Goal: Task Accomplishment & Management: Complete application form

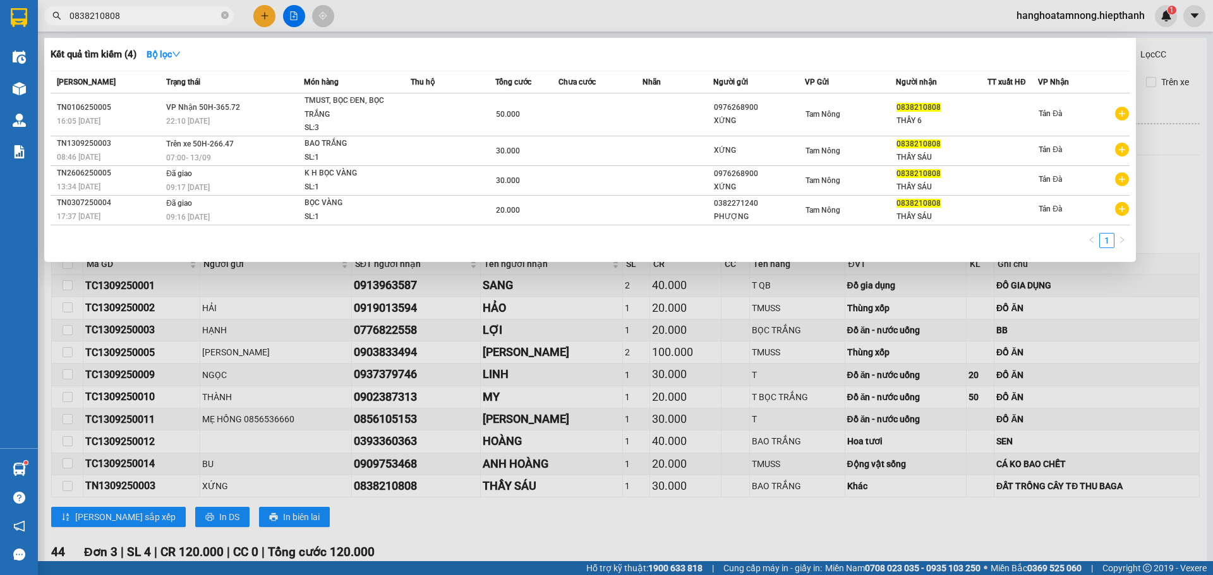
click at [138, 12] on input "0838210808" at bounding box center [143, 16] width 149 height 14
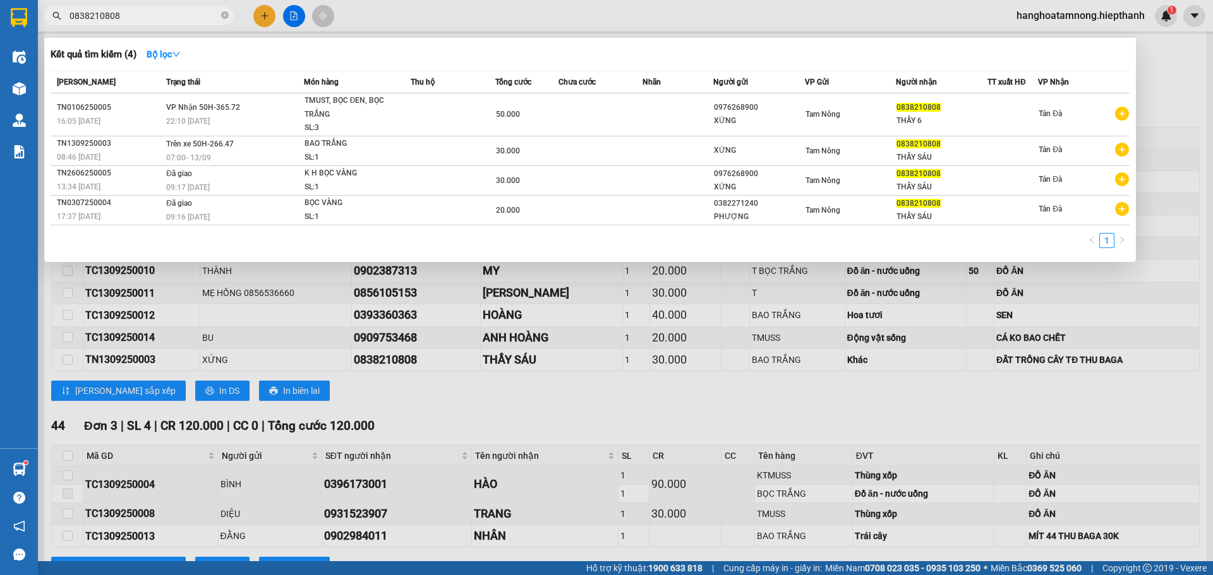
click at [138, 12] on input "0838210808" at bounding box center [143, 16] width 149 height 14
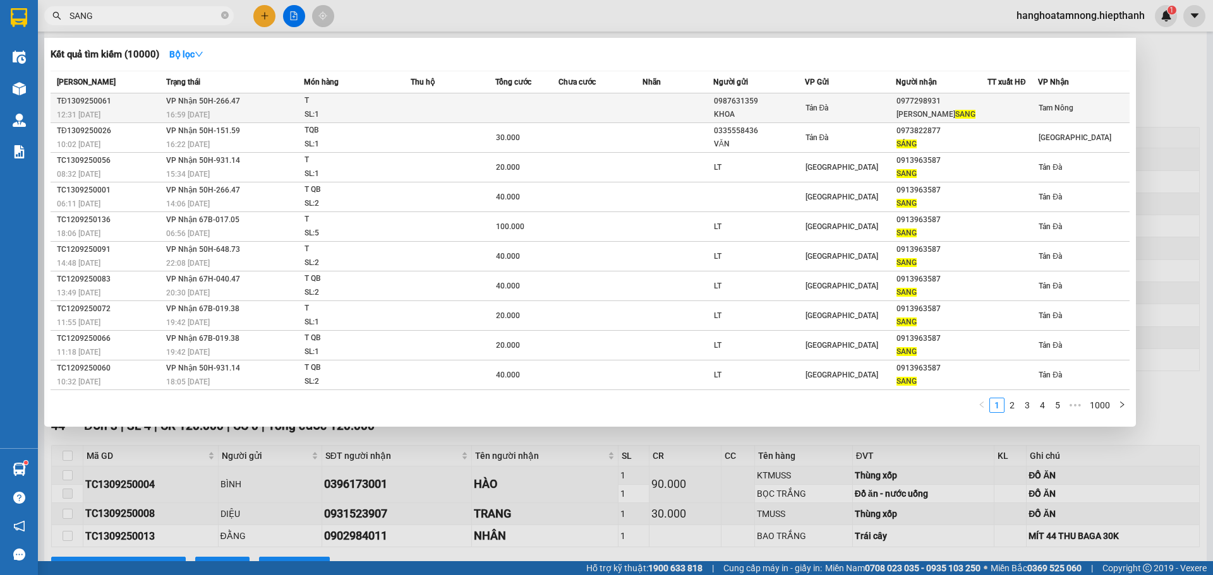
type input "SANG"
click at [493, 108] on td at bounding box center [453, 108] width 85 height 30
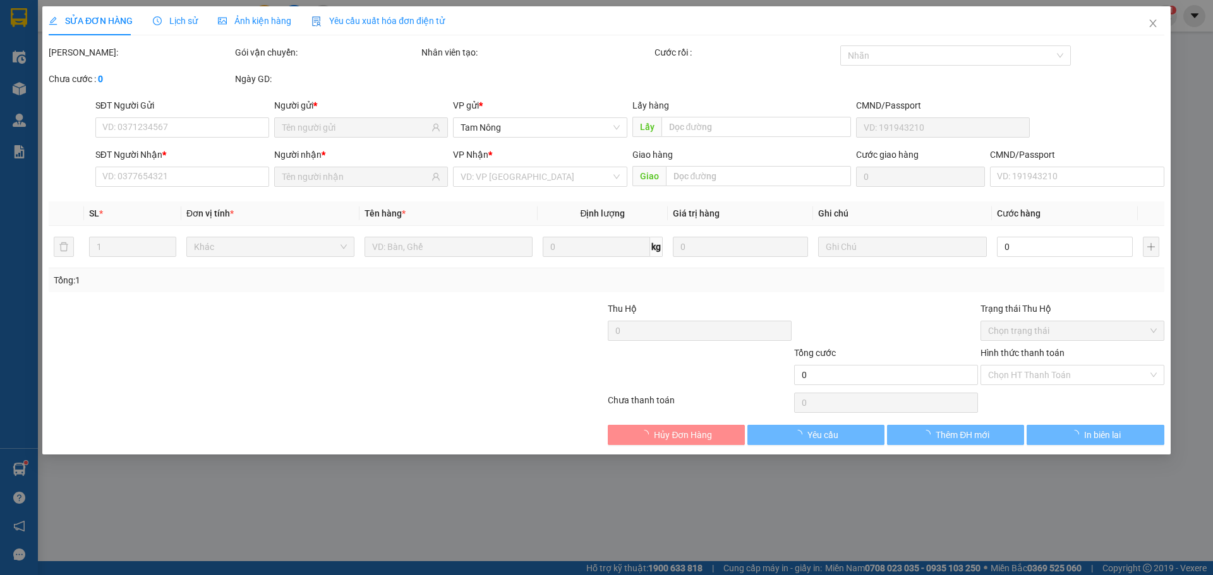
type input "0987631359"
type input "KHOA"
type input "0977298931"
type input "[PERSON_NAME]"
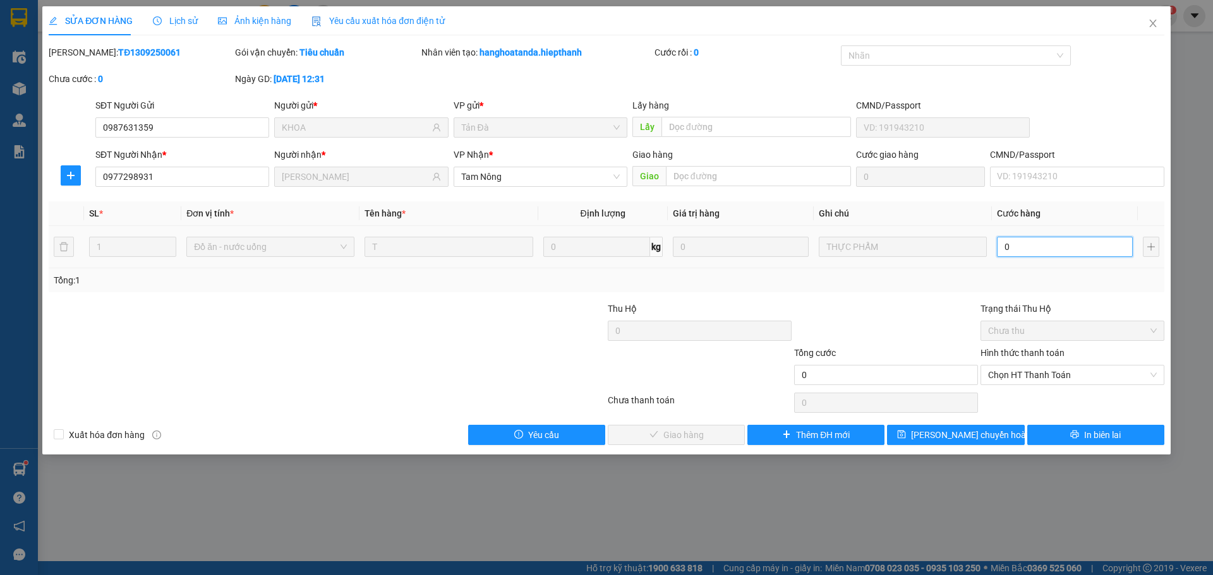
click at [1011, 248] on input "0" at bounding box center [1065, 247] width 136 height 20
type input "6"
type input "60"
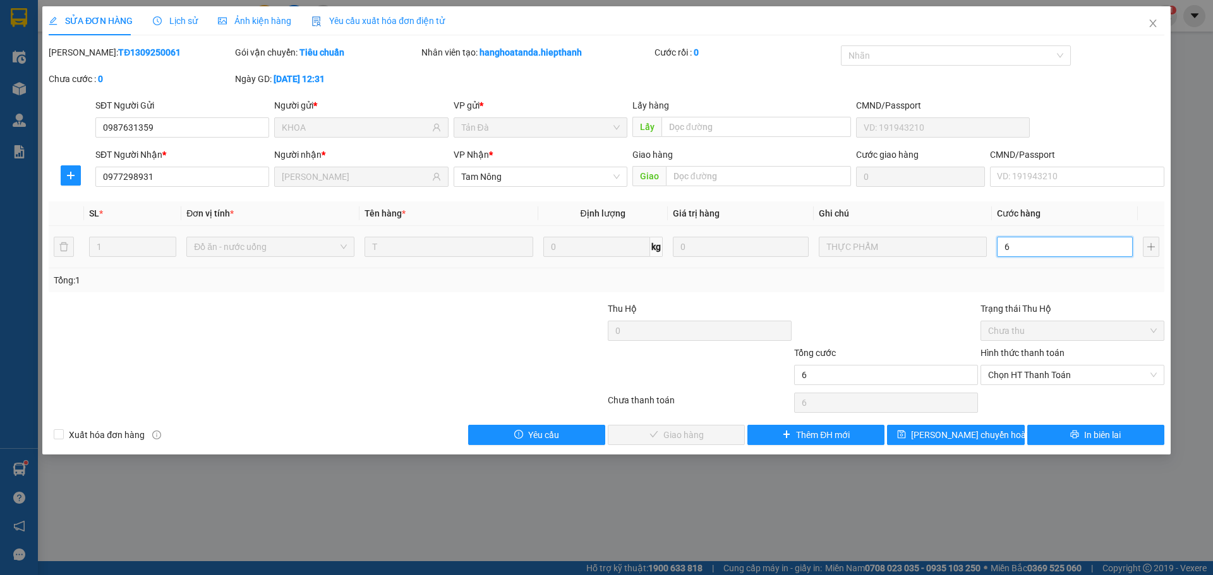
type input "60"
type input "60.000"
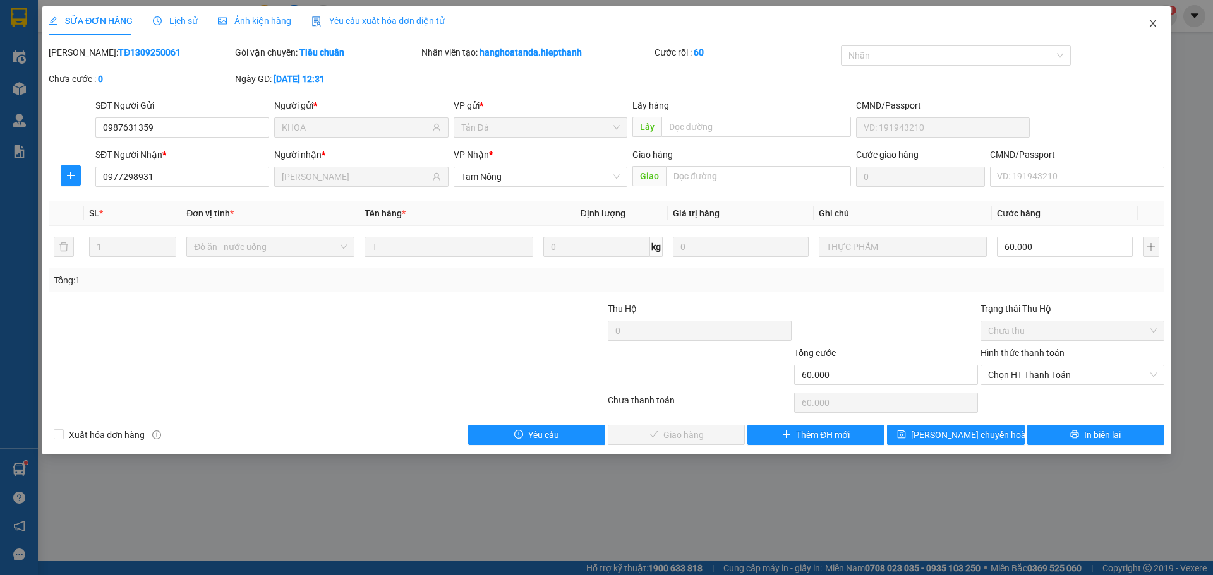
click at [1153, 23] on icon "close" at bounding box center [1152, 24] width 7 height 8
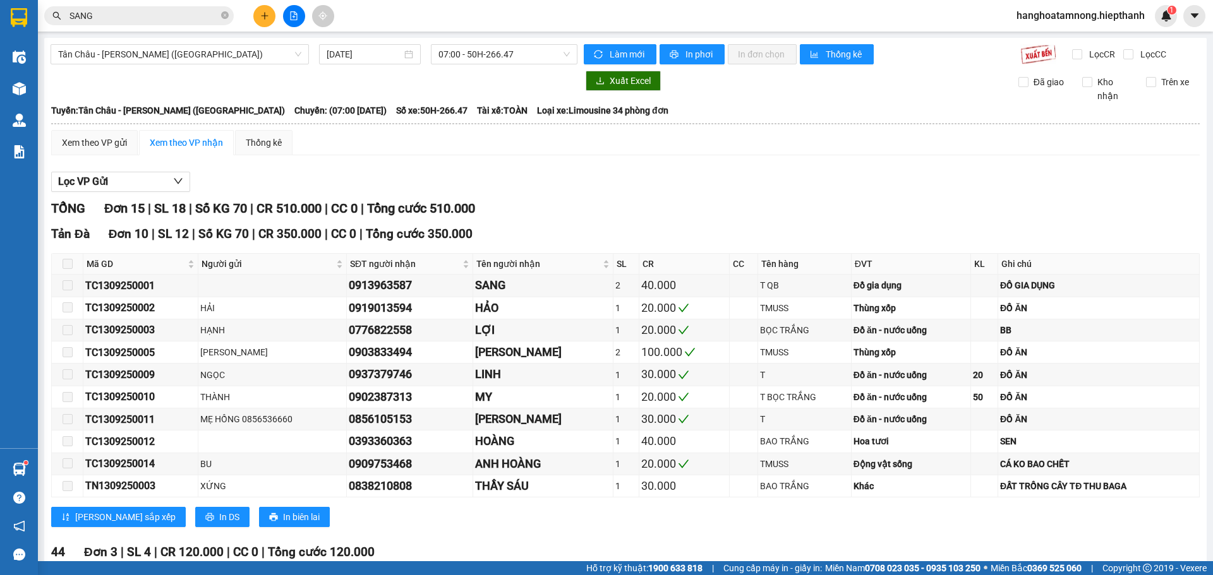
click at [178, 13] on input "SANG" at bounding box center [143, 16] width 149 height 14
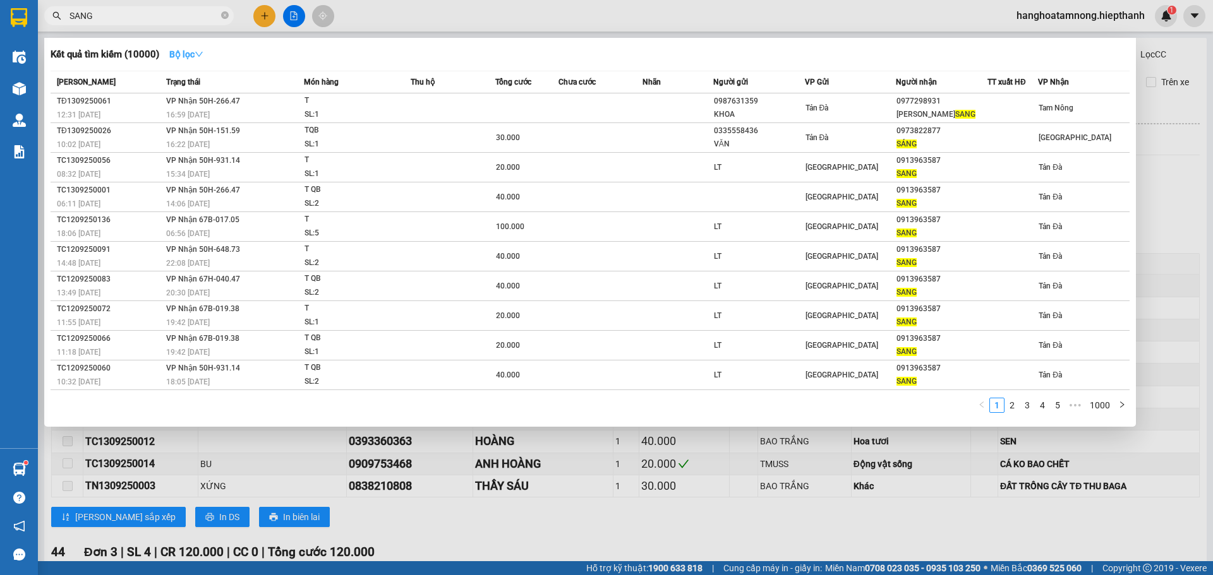
click at [193, 52] on strong "Bộ lọc" at bounding box center [186, 54] width 34 height 10
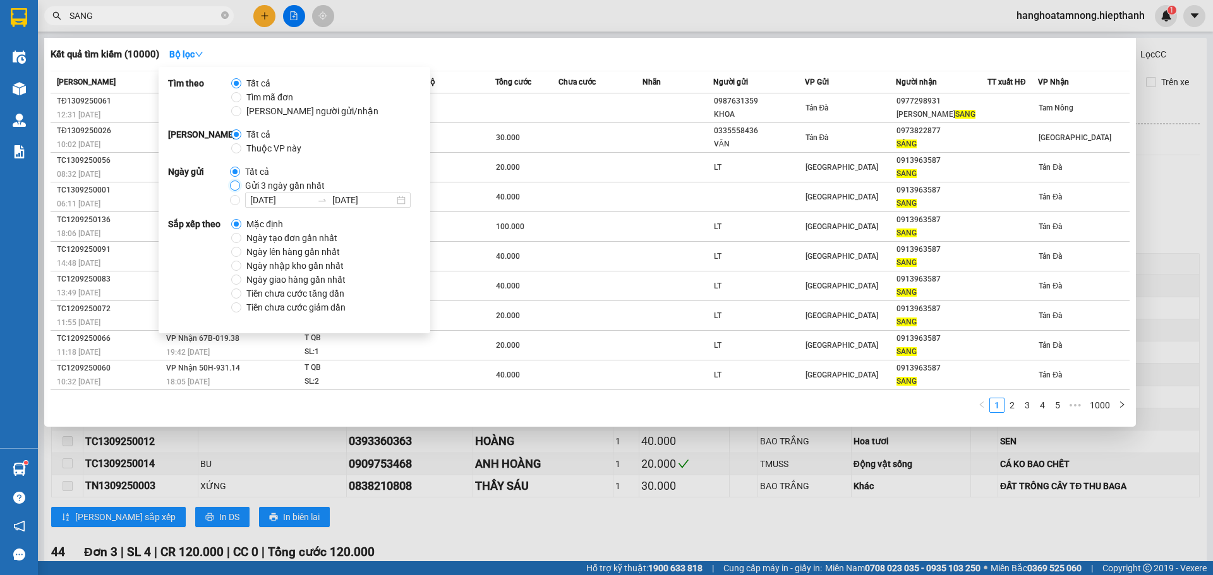
click at [234, 184] on input "Gửi 3 ngày gần nhất" at bounding box center [235, 186] width 10 height 10
radio input "true"
radio input "false"
click at [555, 47] on div "Kết quả tìm kiếm ( 35 ) Bộ lọc Gửi 3 ngày gần nhất" at bounding box center [590, 54] width 1079 height 20
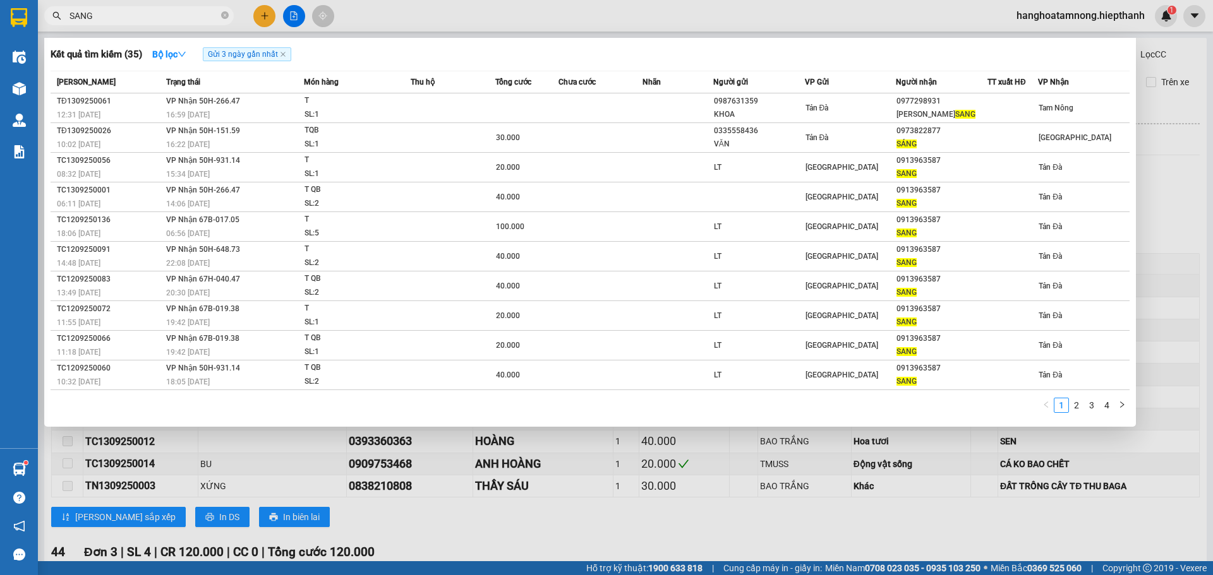
click at [1179, 171] on div at bounding box center [606, 287] width 1213 height 575
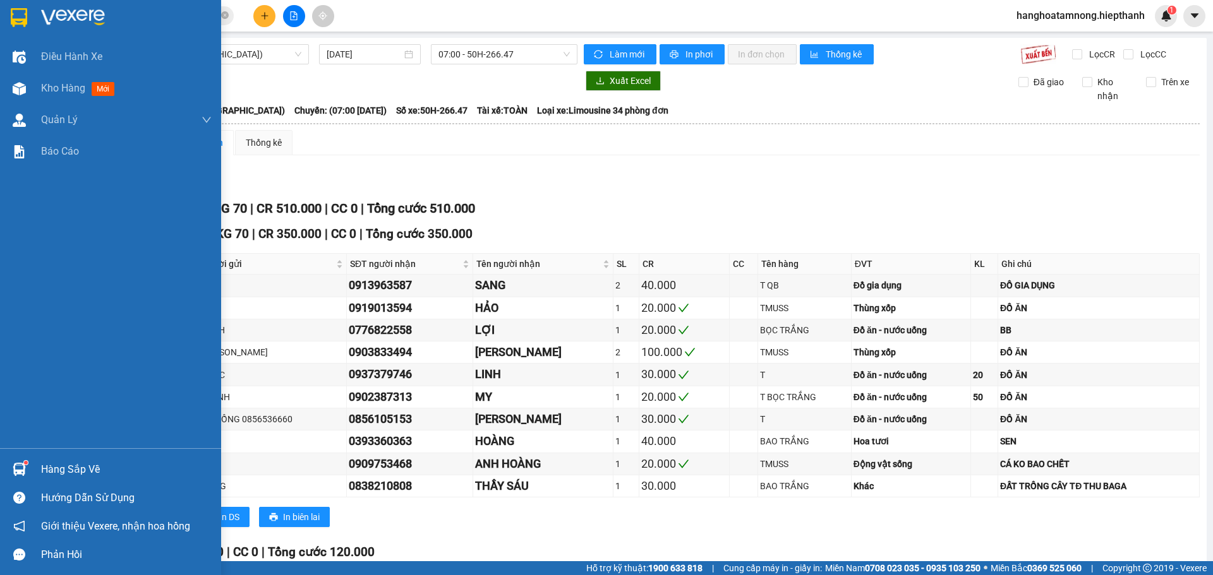
click at [88, 18] on img at bounding box center [73, 17] width 64 height 19
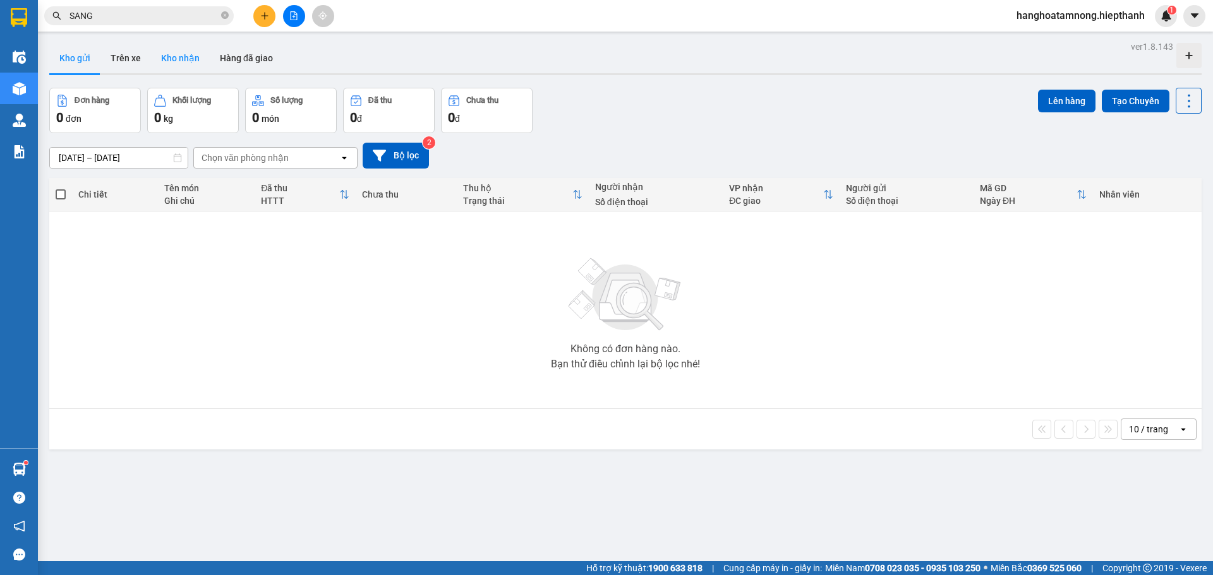
click at [187, 53] on button "Kho nhận" at bounding box center [180, 58] width 59 height 30
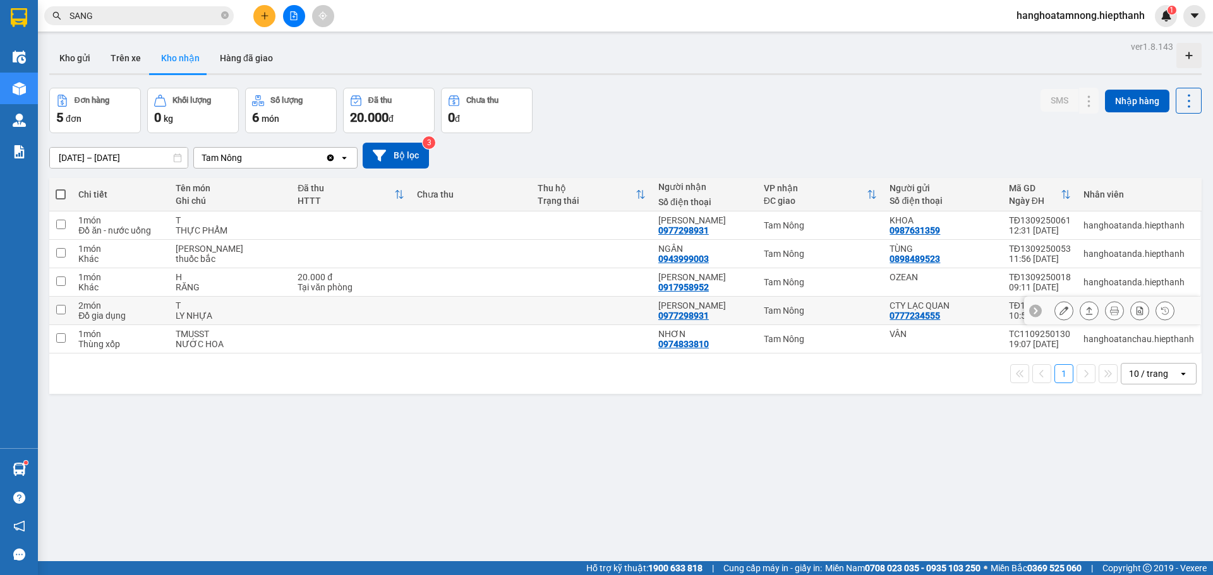
click at [1060, 309] on button at bounding box center [1064, 311] width 18 height 22
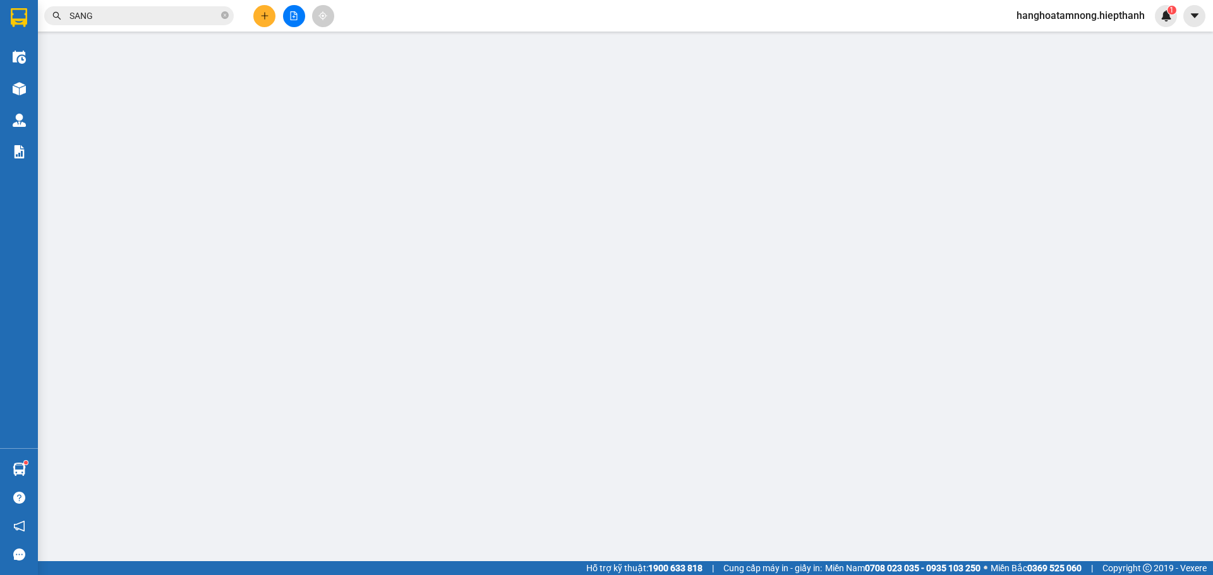
type input "0777234555"
type input "CTY LẠC QUAN"
type input "0977298931"
type input "[PERSON_NAME]"
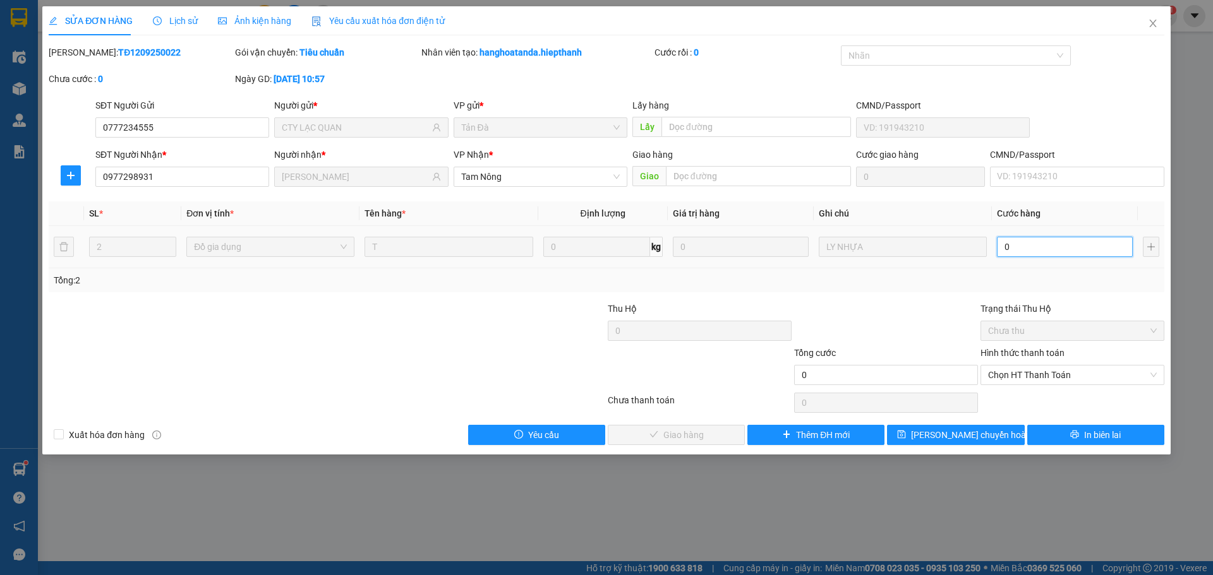
click at [1061, 241] on input "0" at bounding box center [1065, 247] width 136 height 20
type input "6"
type input "60"
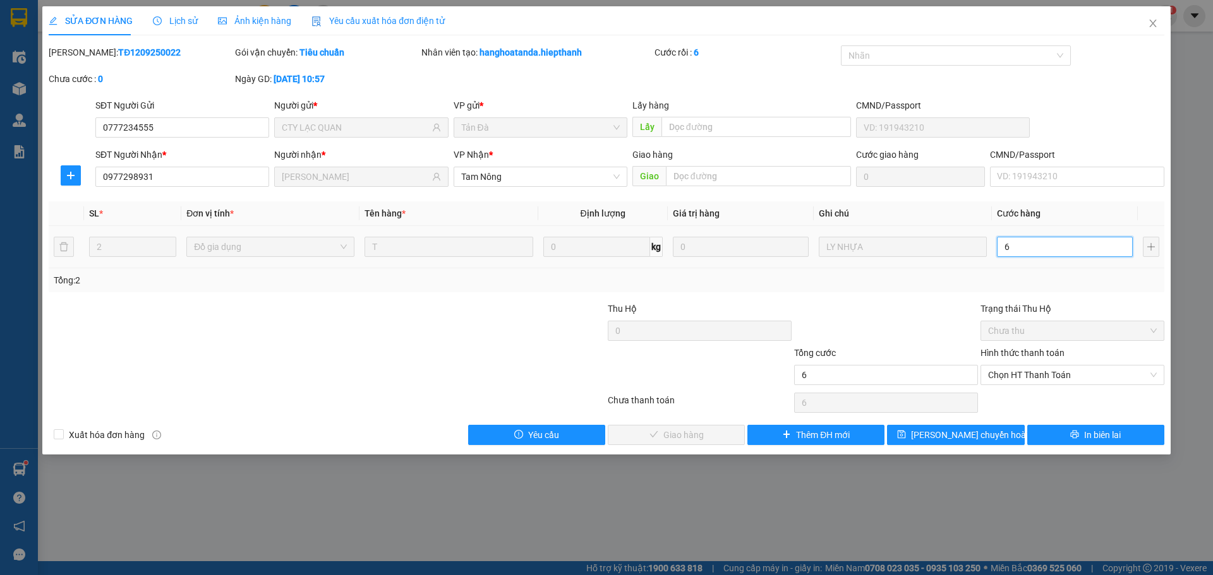
type input "60"
drag, startPoint x: 1049, startPoint y: 373, endPoint x: 1043, endPoint y: 387, distance: 15.6
click at [1048, 373] on span "Chọn HT Thanh Toán" at bounding box center [1072, 375] width 169 height 19
type input "60"
type input "60.000"
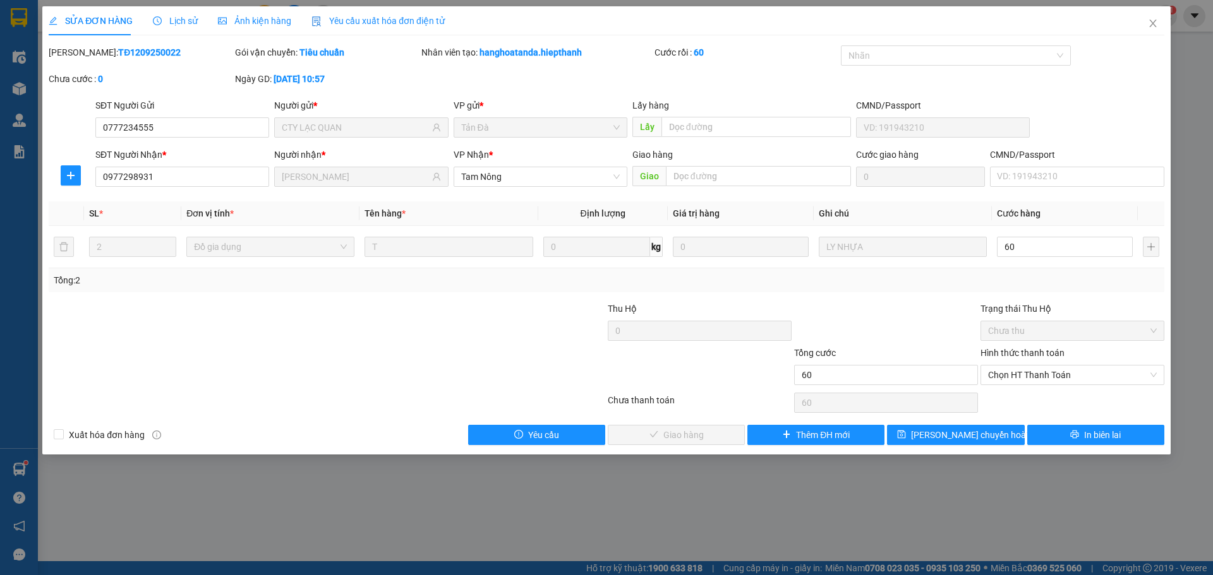
type input "60.000"
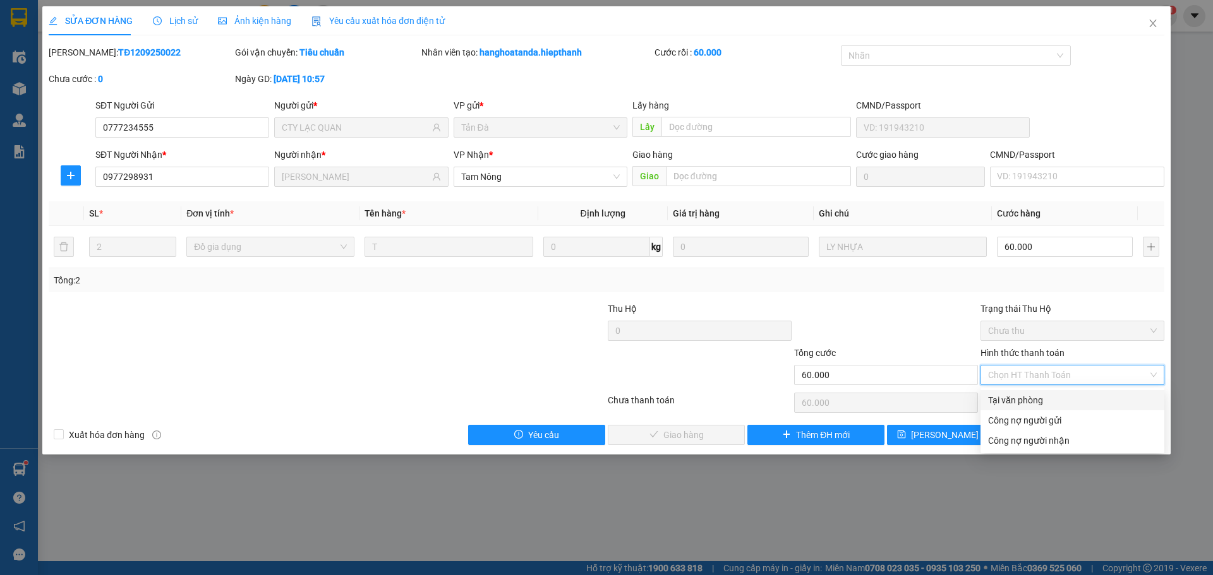
click at [1039, 404] on div "Tại văn phòng" at bounding box center [1072, 400] width 169 height 14
type input "0"
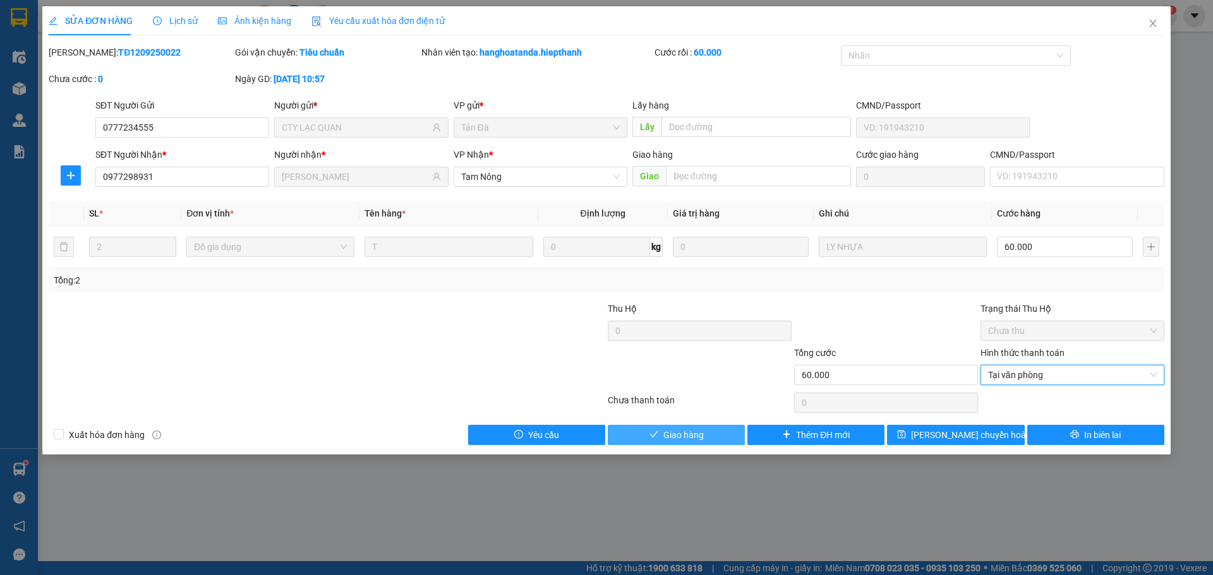
click at [739, 430] on button "Giao hàng" at bounding box center [676, 435] width 137 height 20
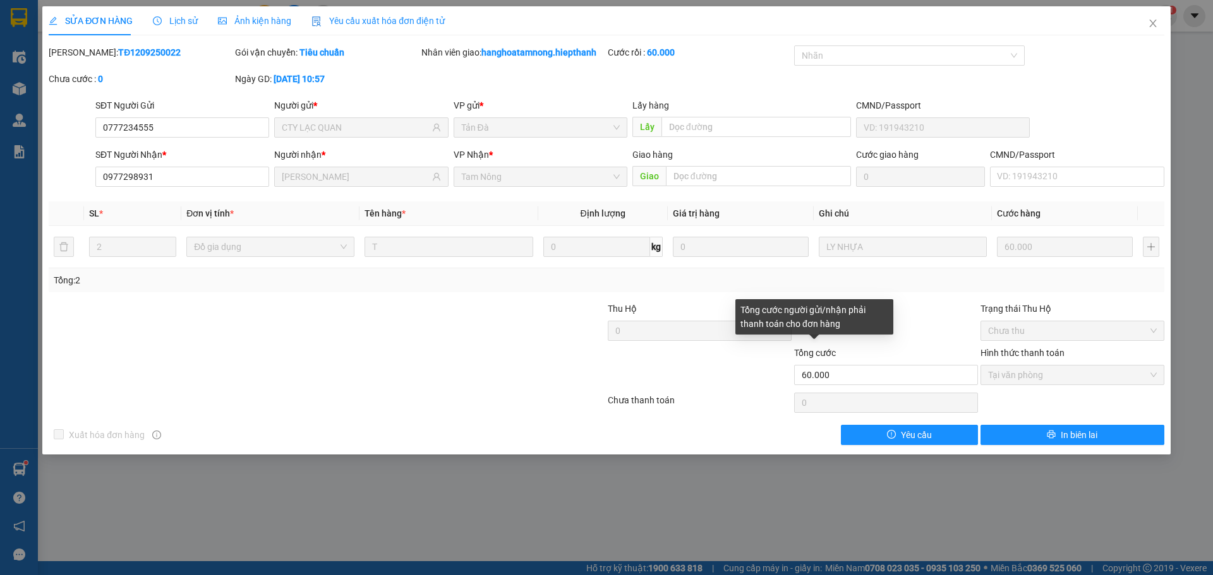
click at [794, 348] on span "Tổng cước" at bounding box center [815, 353] width 42 height 10
click at [794, 365] on input "60.000" at bounding box center [886, 375] width 184 height 20
